Goal: Find specific page/section: Find specific page/section

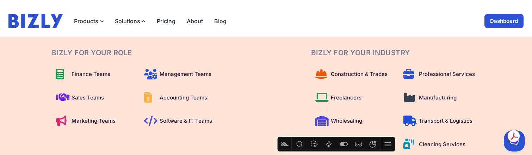
click at [513, 69] on div "BIZLY For Your Role Finance Teams Management Teams Sales Teams Accounting Teams…" at bounding box center [266, 113] width 532 height 152
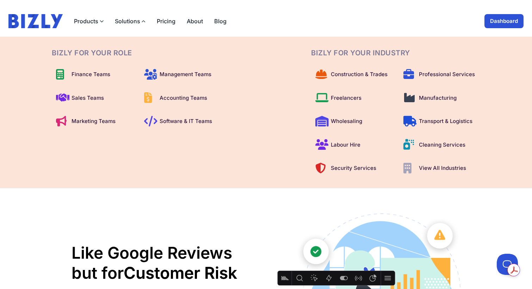
click at [522, 102] on div "BIZLY For Your Role Finance Teams Management Teams Sales Teams Accounting Teams…" at bounding box center [266, 113] width 532 height 152
click at [425, 166] on span "View All Industries" at bounding box center [442, 168] width 47 height 8
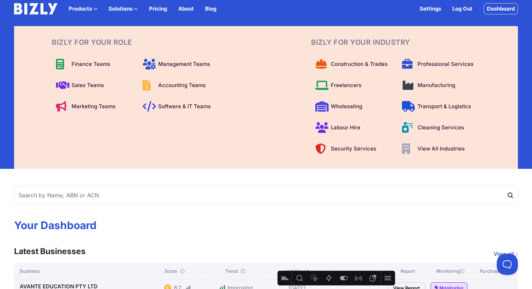
click at [130, 7] on button "Solutions" at bounding box center [123, 9] width 29 height 8
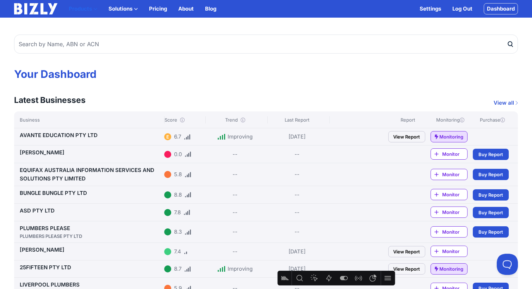
click at [90, 8] on button "Products" at bounding box center [83, 9] width 29 height 8
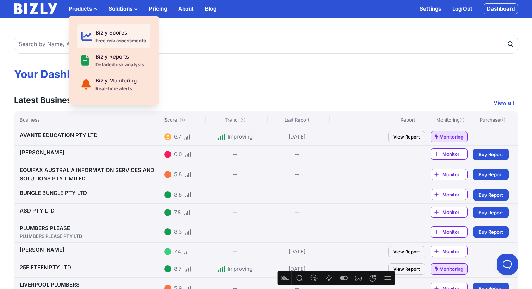
click at [105, 35] on div "Bizly Scores" at bounding box center [120, 33] width 50 height 8
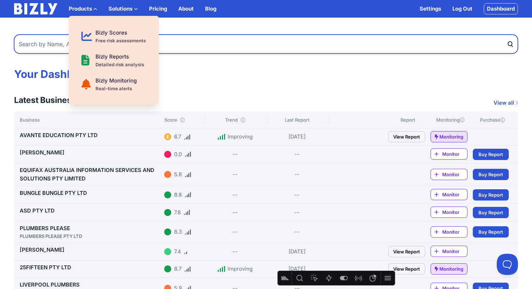
click at [233, 43] on input "text" at bounding box center [266, 44] width 504 height 19
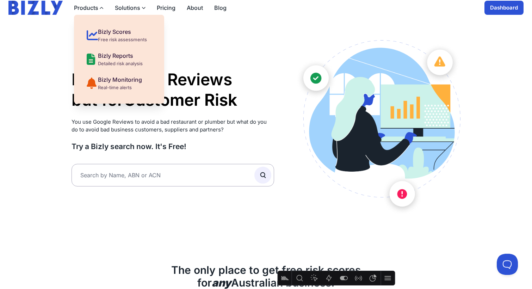
click at [246, 11] on div "Products Bizly Scores Free risk assessments Bizly Reports Detailed risk analysi…" at bounding box center [265, 8] width 515 height 14
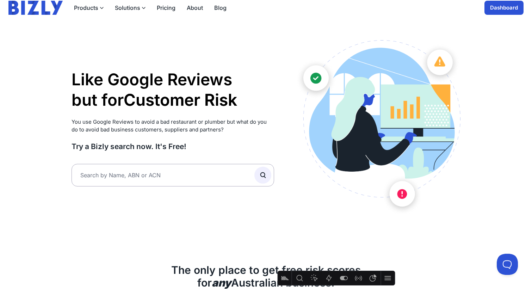
click at [506, 11] on link "Dashboard" at bounding box center [504, 8] width 39 height 14
